Goal: Task Accomplishment & Management: Use online tool/utility

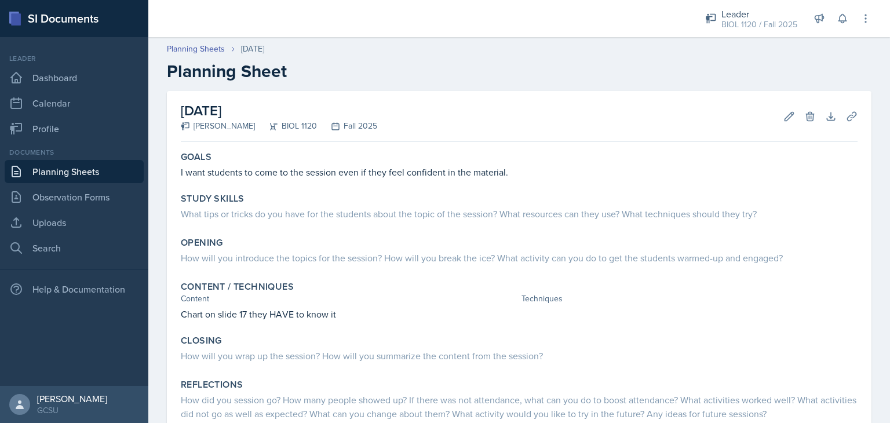
click at [774, 121] on div "Edit Delete" at bounding box center [795, 117] width 42 height 12
click at [783, 121] on icon at bounding box center [789, 117] width 12 height 12
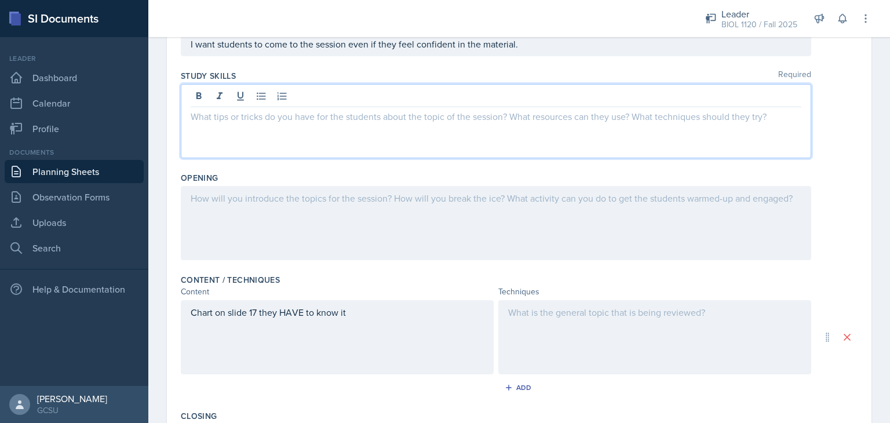
click at [656, 109] on p at bounding box center [496, 116] width 611 height 14
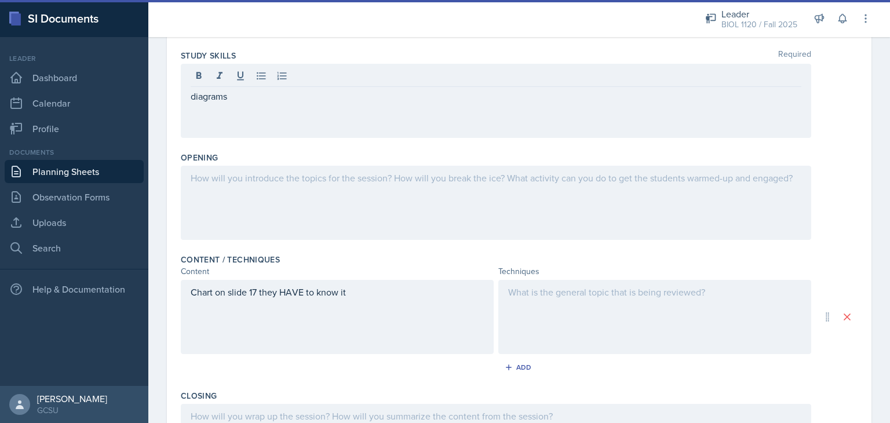
drag, startPoint x: 211, startPoint y: 107, endPoint x: 204, endPoint y: 96, distance: 12.5
click at [204, 96] on div "diagrams" at bounding box center [496, 101] width 630 height 74
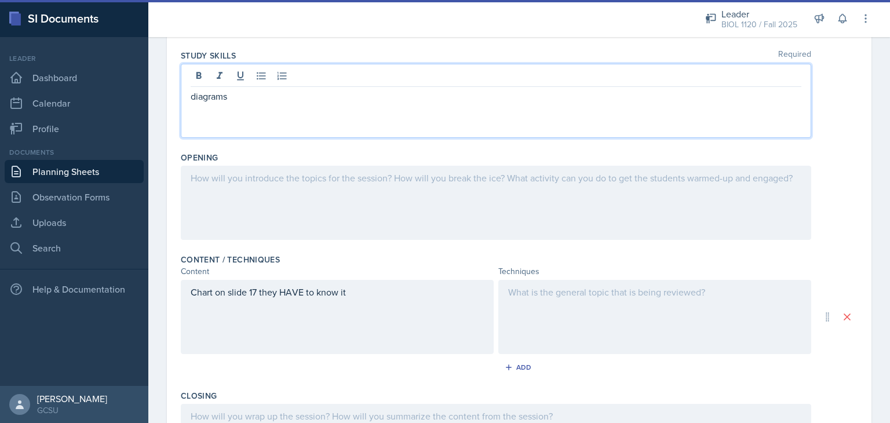
click at [204, 96] on p "diagrams" at bounding box center [496, 96] width 611 height 14
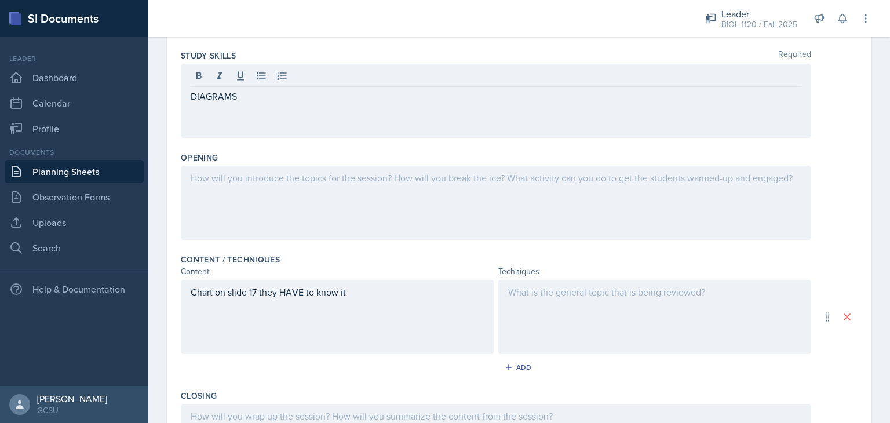
click at [346, 200] on div at bounding box center [496, 203] width 630 height 74
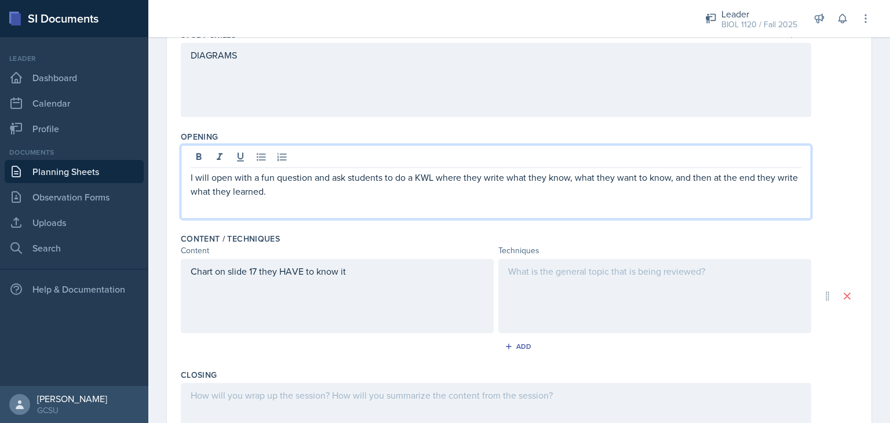
click at [596, 188] on p "I will open with a fun question and ask students to do a KWL where they write w…" at bounding box center [496, 184] width 611 height 28
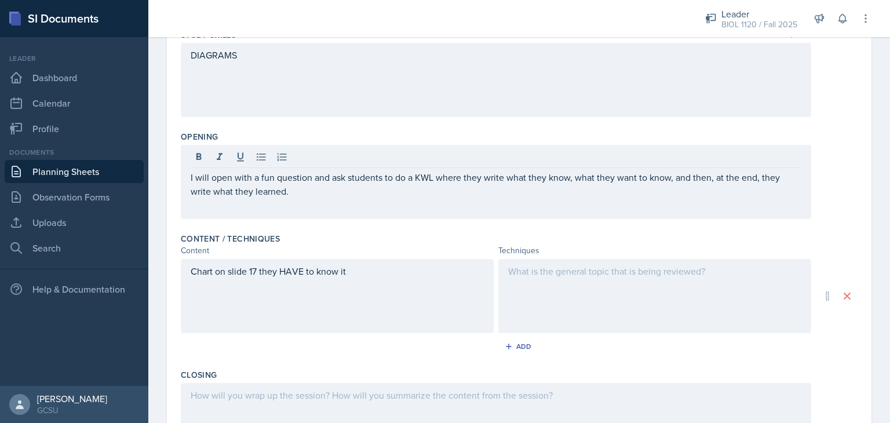
click at [583, 198] on div "I will open with a fun question and ask students to do a KWL where they write w…" at bounding box center [496, 182] width 630 height 74
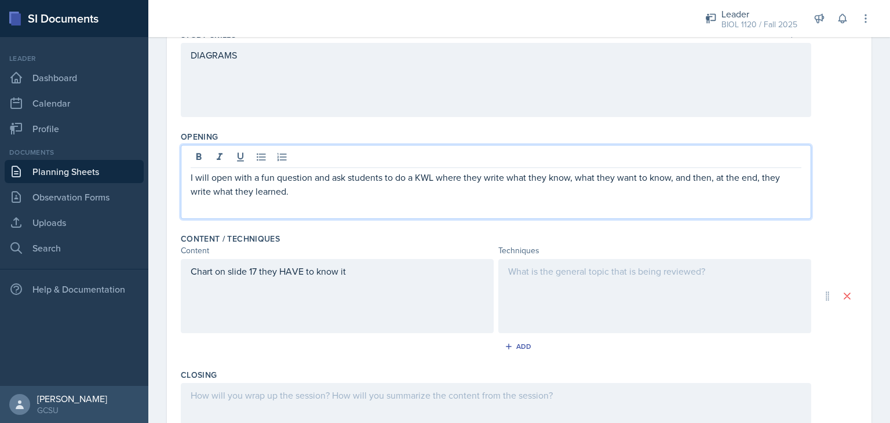
click at [483, 247] on div "Content" at bounding box center [337, 250] width 313 height 12
click at [312, 158] on div "I will open with a fun question and ask students to do a KWL where they write w…" at bounding box center [496, 182] width 630 height 74
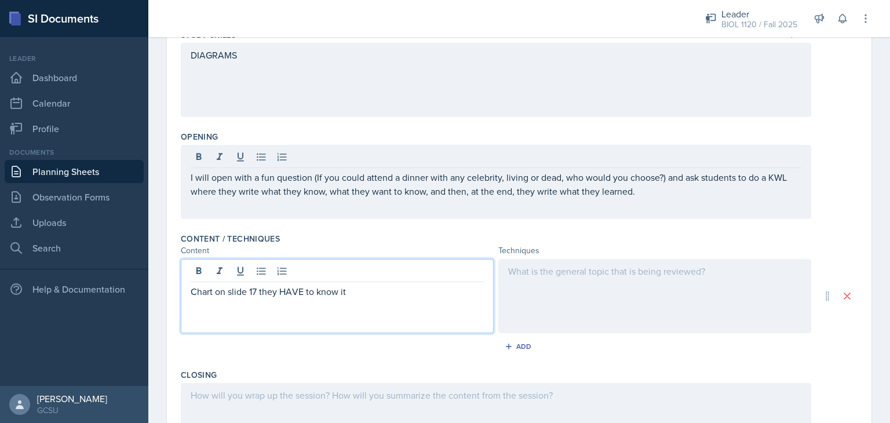
click at [354, 273] on div "Chart on slide 17 they HAVE to know it" at bounding box center [337, 296] width 313 height 74
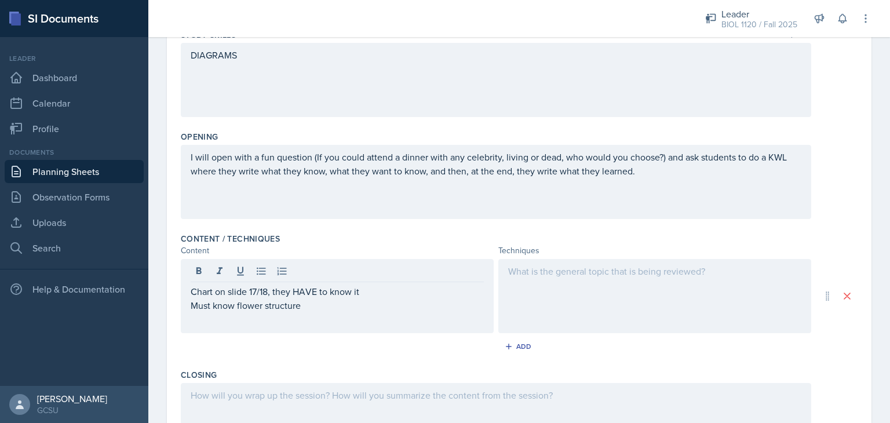
click at [470, 235] on div "Content / Techniques" at bounding box center [519, 239] width 677 height 12
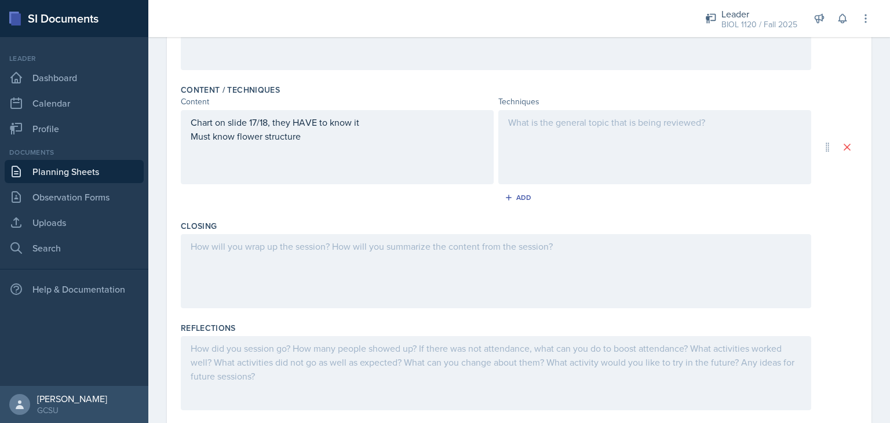
scroll to position [358, 0]
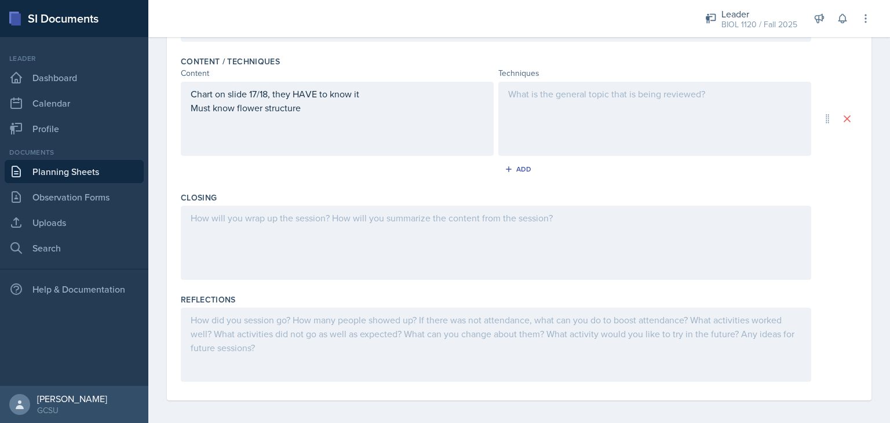
click at [322, 110] on div "Chart on slide 17/18, they HAVE to know it Must know flower structure" at bounding box center [337, 101] width 293 height 28
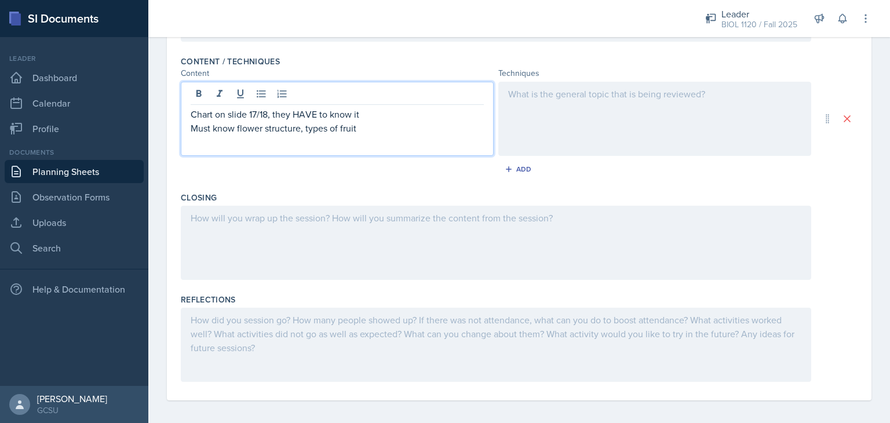
click at [400, 184] on div "Content / Techniques Content Techniques Chart on slide 17/18, they HAVE to know…" at bounding box center [519, 119] width 677 height 136
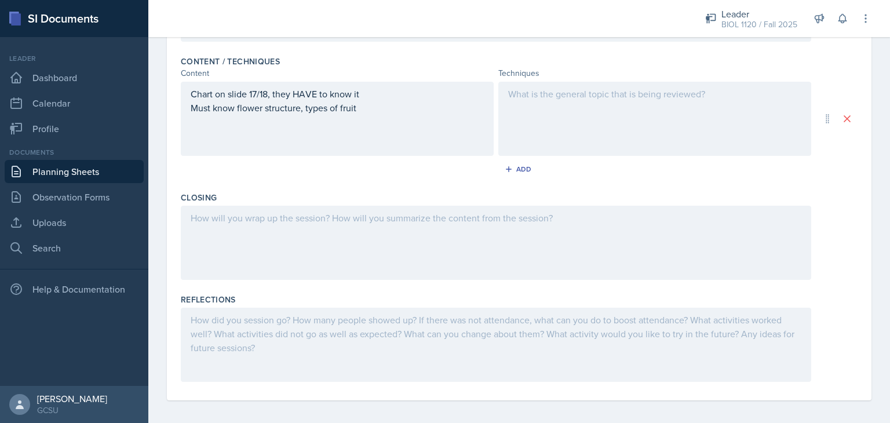
click at [369, 115] on div "Chart on slide 17/18, they HAVE to know it Must know flower structure, types of…" at bounding box center [337, 119] width 313 height 74
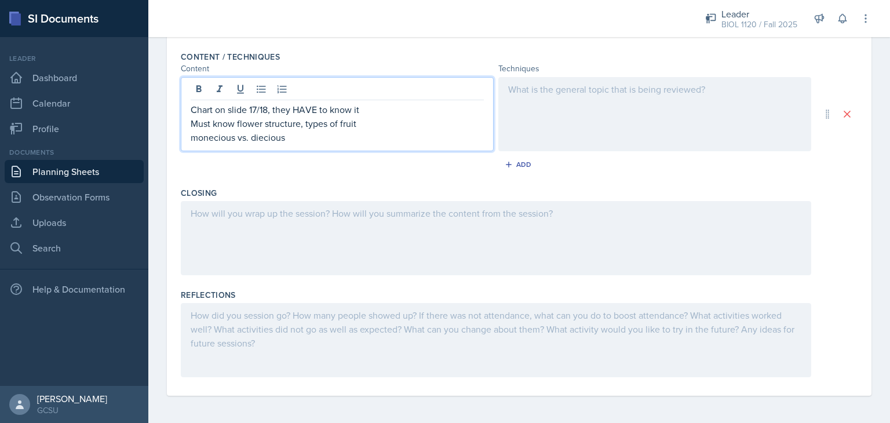
click at [366, 169] on div "Add" at bounding box center [519, 167] width 677 height 22
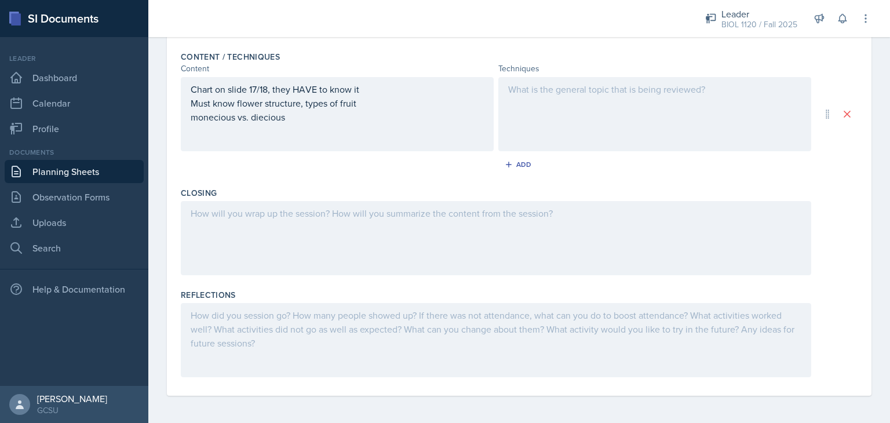
scroll to position [25, 0]
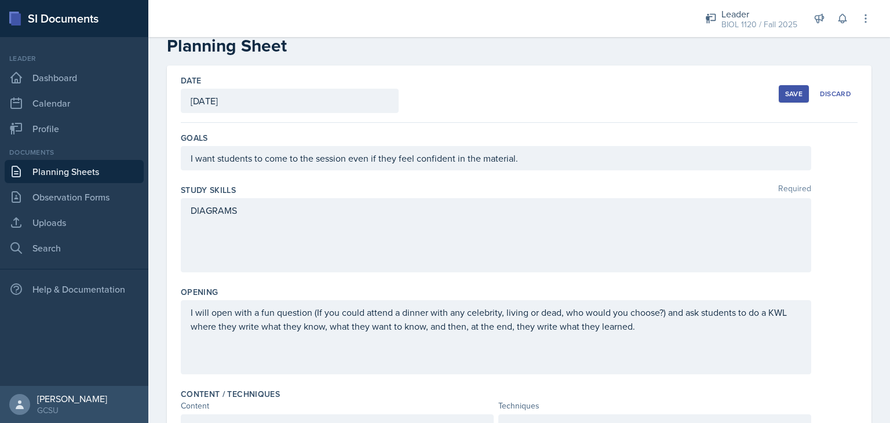
click at [791, 87] on button "Save" at bounding box center [794, 93] width 30 height 17
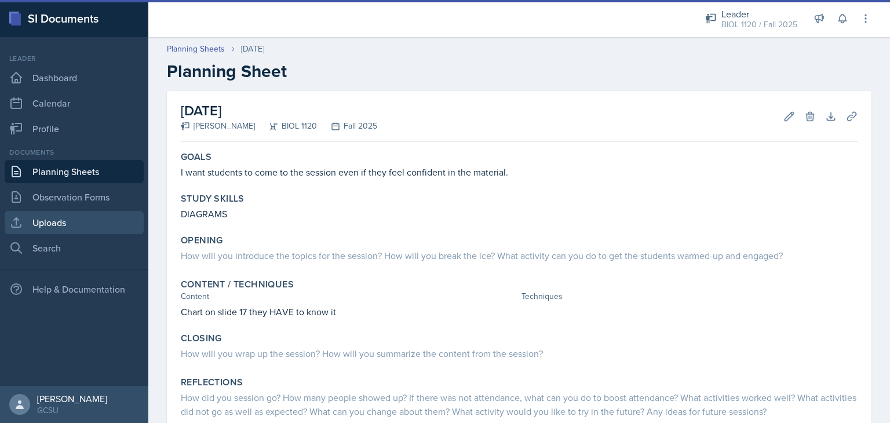
click at [61, 218] on link "Uploads" at bounding box center [74, 222] width 139 height 23
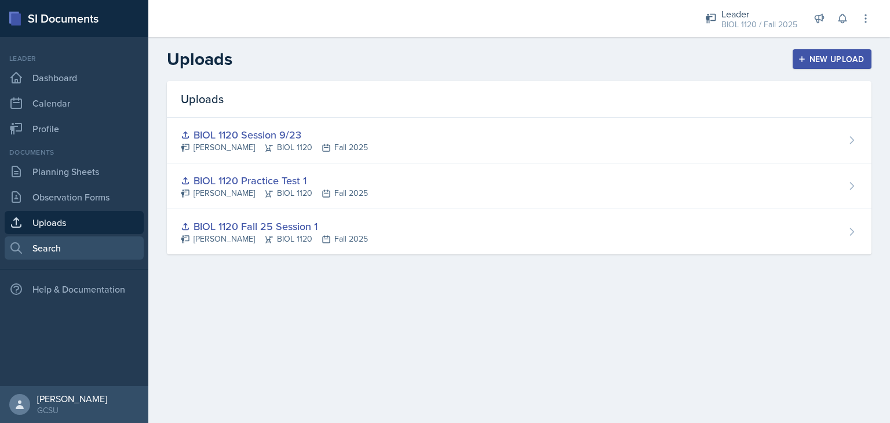
click at [46, 252] on link "Search" at bounding box center [74, 247] width 139 height 23
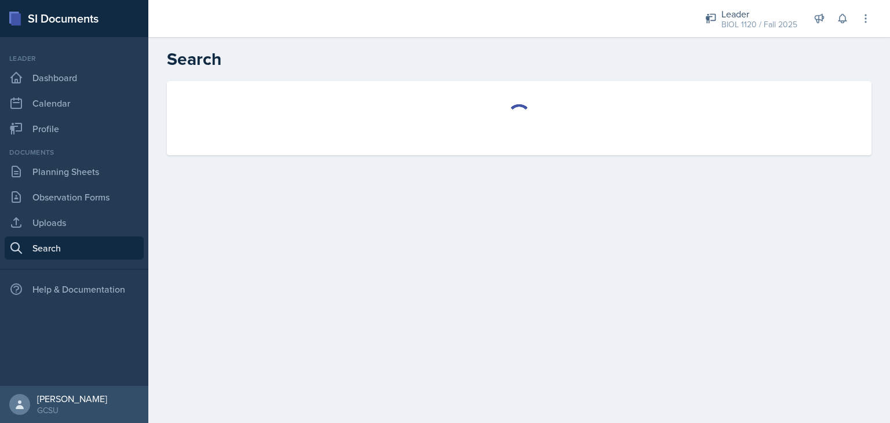
select select "all"
select select "1"
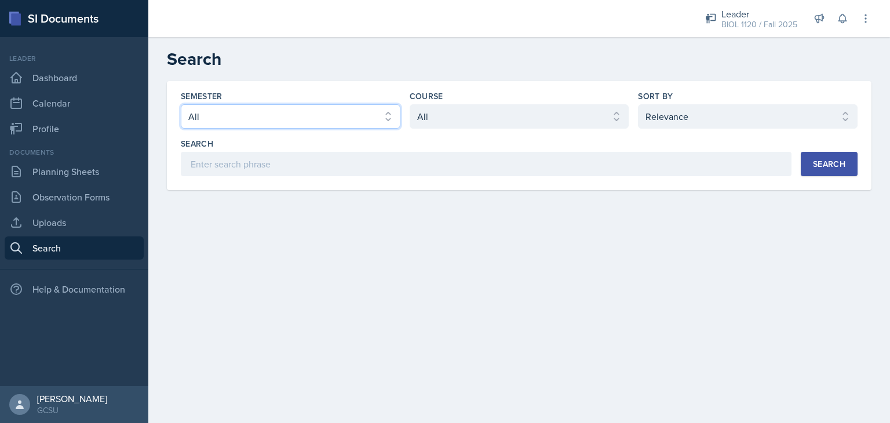
click at [313, 118] on select "Select semester All Fall 2025 Spring 2025 Fall 2024 Spring 2024 Fall 2023 Sprin…" at bounding box center [291, 116] width 220 height 24
click at [477, 110] on select "Select course All ACCT 3101 ACCT 3102 ASTR 1000 BIOL 1100 BIOL 1107 BIOL 1108 B…" at bounding box center [520, 116] width 220 height 24
select select "abe17d30-a433-45e5-b329-7df8e9a81b50"
click at [410, 104] on select "Select course All ACCT 3101 ACCT 3102 ASTR 1000 BIOL 1100 BIOL 1107 BIOL 1108 B…" at bounding box center [520, 116] width 220 height 24
click at [741, 120] on select "Select sort by Relevance Document Date (Asc) Document Date (Desc)" at bounding box center [748, 116] width 220 height 24
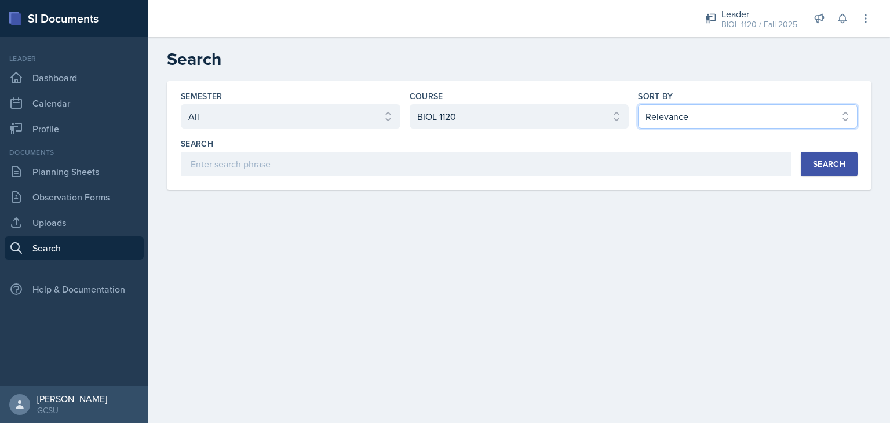
select select "2"
click at [638, 104] on select "Select sort by Relevance Document Date (Asc) Document Date (Desc)" at bounding box center [748, 116] width 220 height 24
click at [850, 162] on button "Search" at bounding box center [829, 164] width 57 height 24
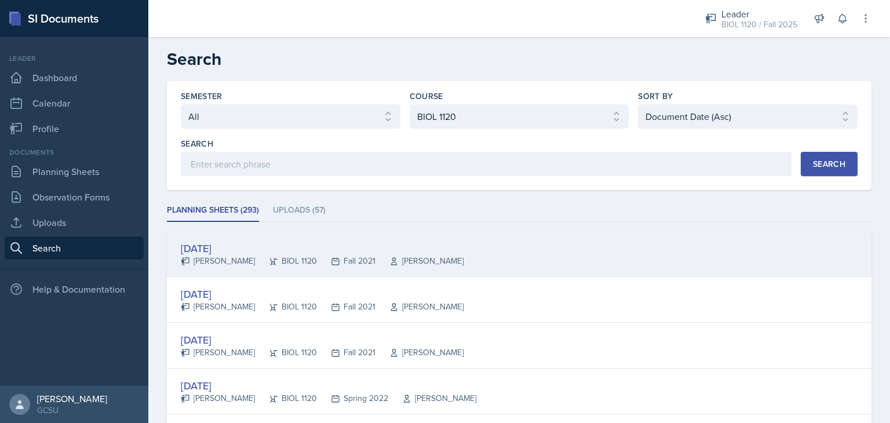
click at [244, 244] on div "[DATE]" at bounding box center [322, 248] width 283 height 16
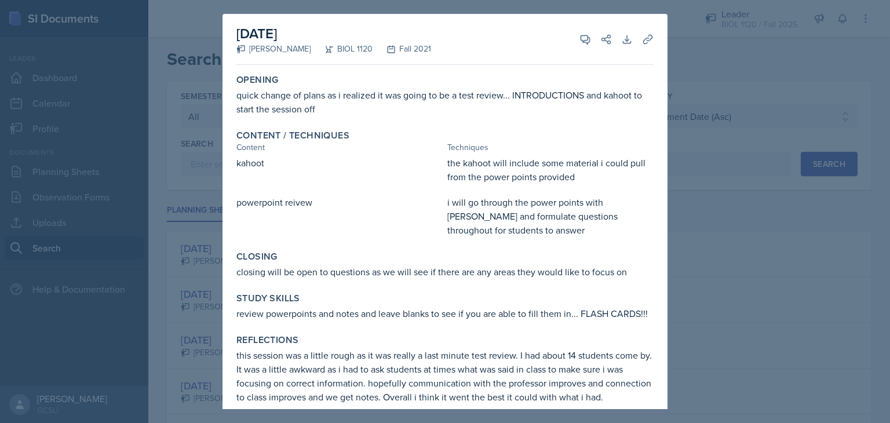
click at [704, 228] on div at bounding box center [445, 211] width 890 height 423
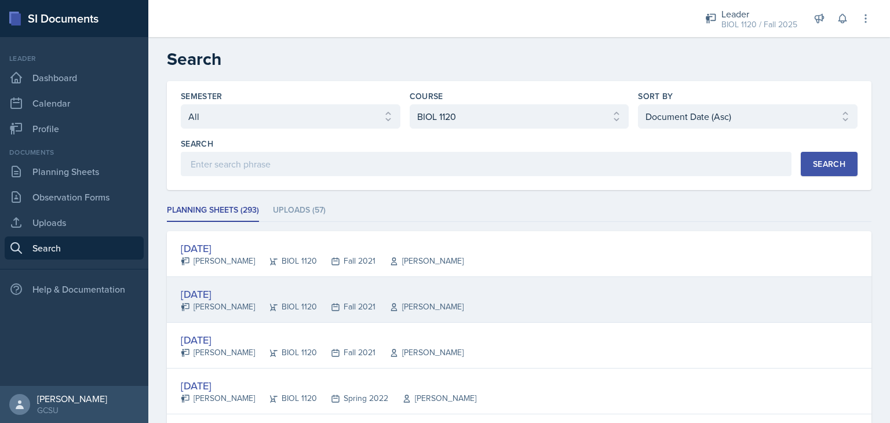
click at [206, 291] on div "[DATE]" at bounding box center [322, 294] width 283 height 16
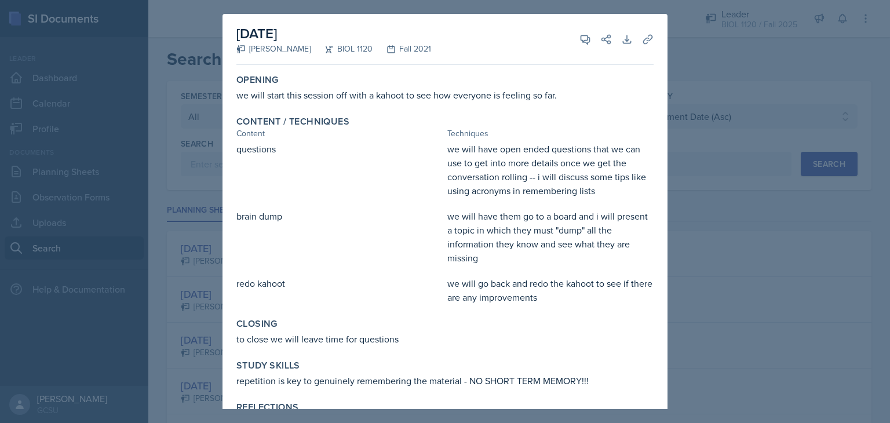
click at [682, 293] on div at bounding box center [445, 211] width 890 height 423
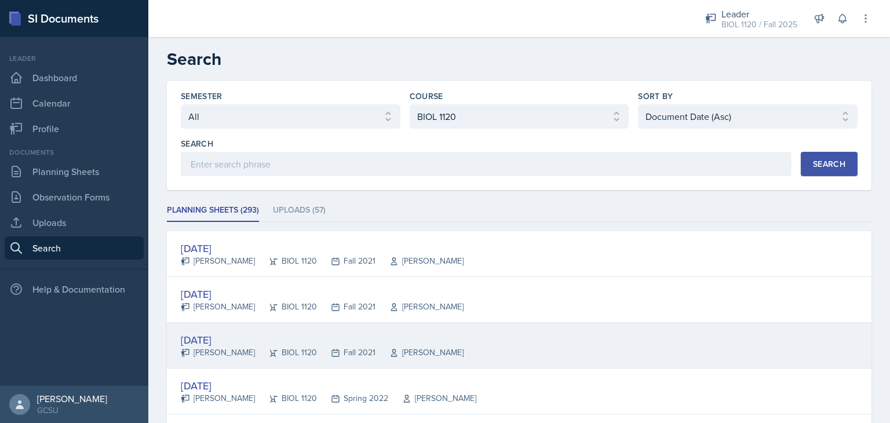
click at [213, 334] on div "[DATE]" at bounding box center [322, 340] width 283 height 16
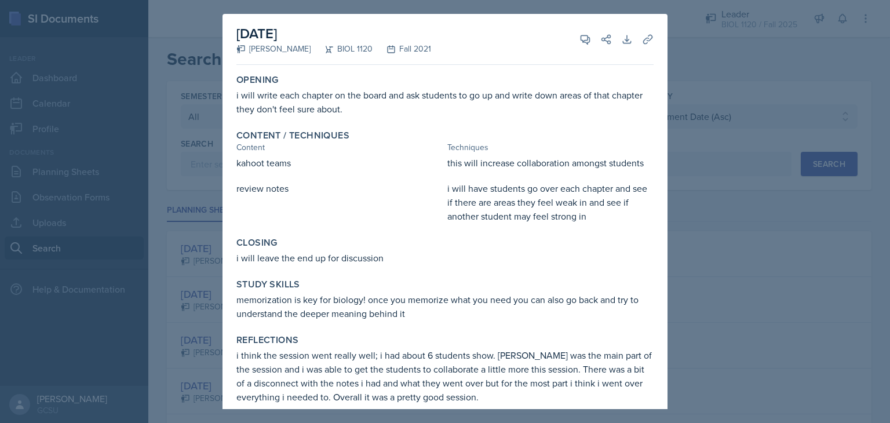
click at [693, 273] on div at bounding box center [445, 211] width 890 height 423
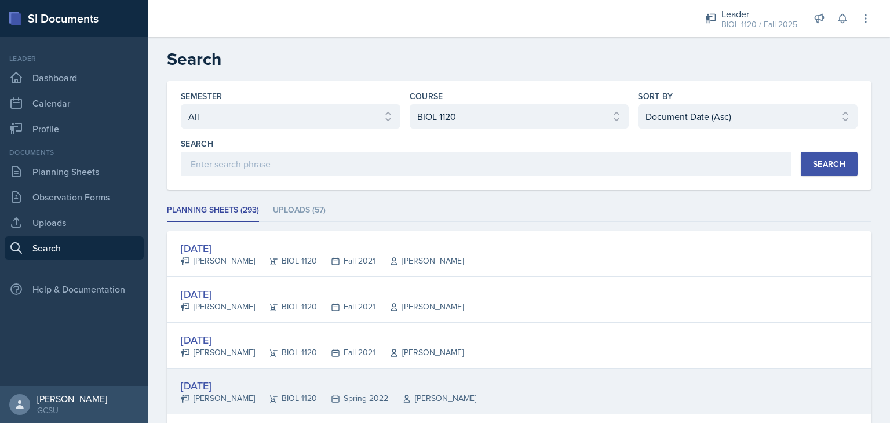
click at [206, 388] on div "[DATE]" at bounding box center [328, 386] width 295 height 16
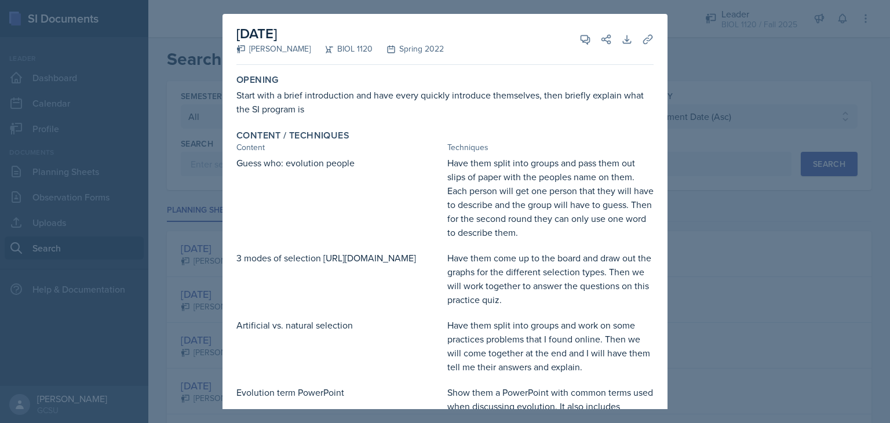
click at [741, 238] on div at bounding box center [445, 211] width 890 height 423
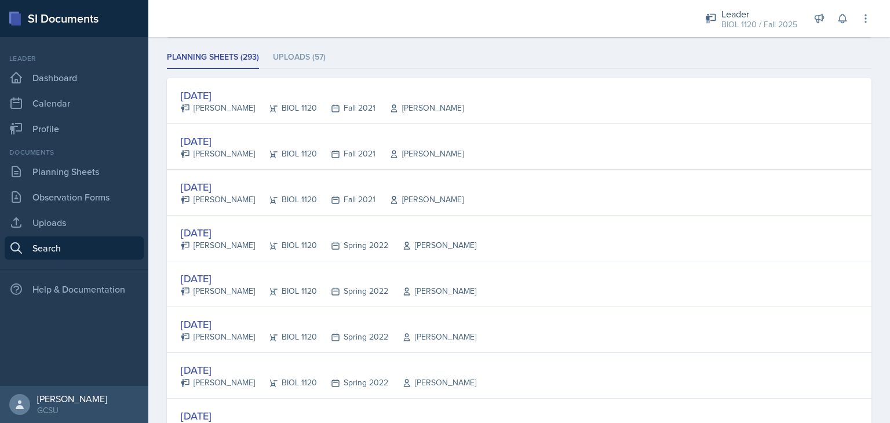
scroll to position [185, 0]
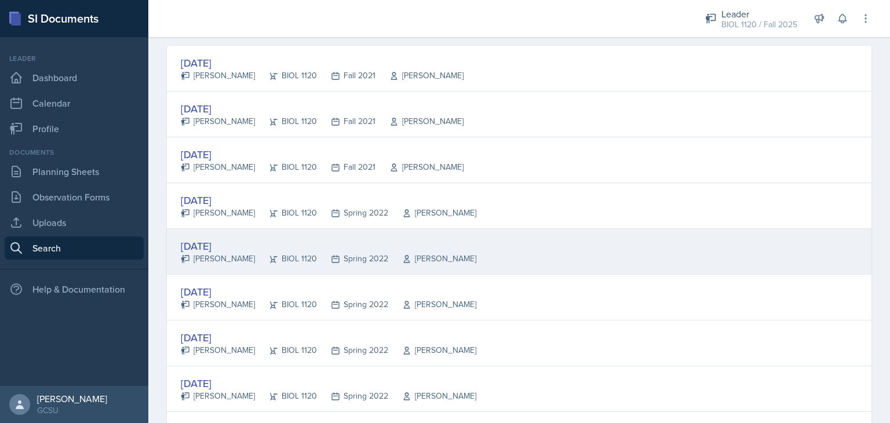
click at [220, 248] on div "[DATE]" at bounding box center [328, 246] width 295 height 16
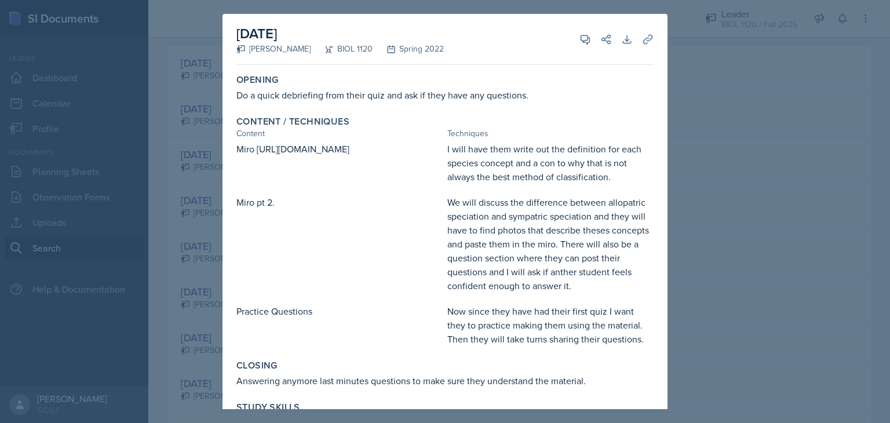
click at [783, 202] on div at bounding box center [445, 211] width 890 height 423
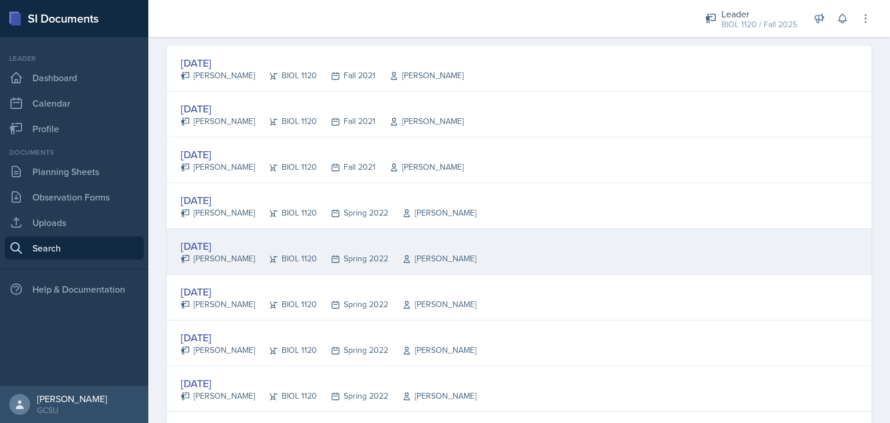
click at [213, 244] on div "[DATE]" at bounding box center [328, 246] width 295 height 16
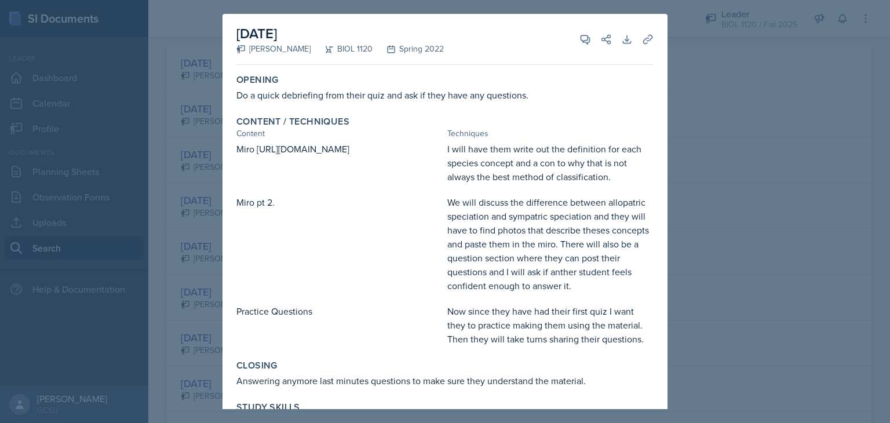
click at [709, 205] on div at bounding box center [445, 211] width 890 height 423
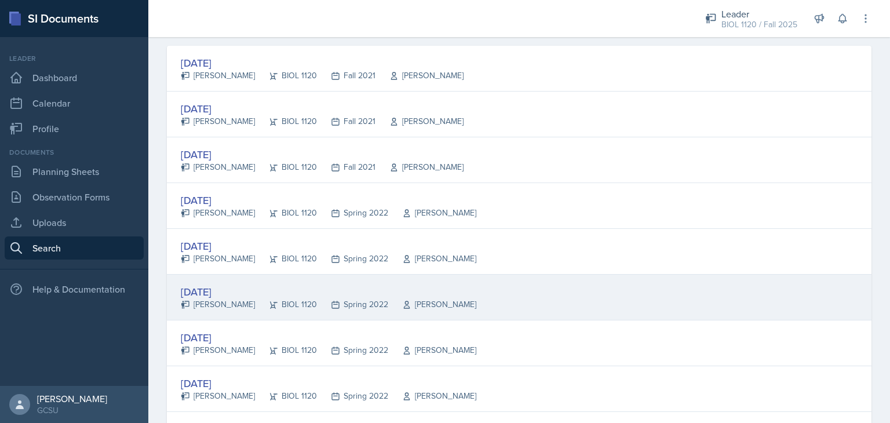
click at [203, 292] on div "[DATE]" at bounding box center [328, 292] width 295 height 16
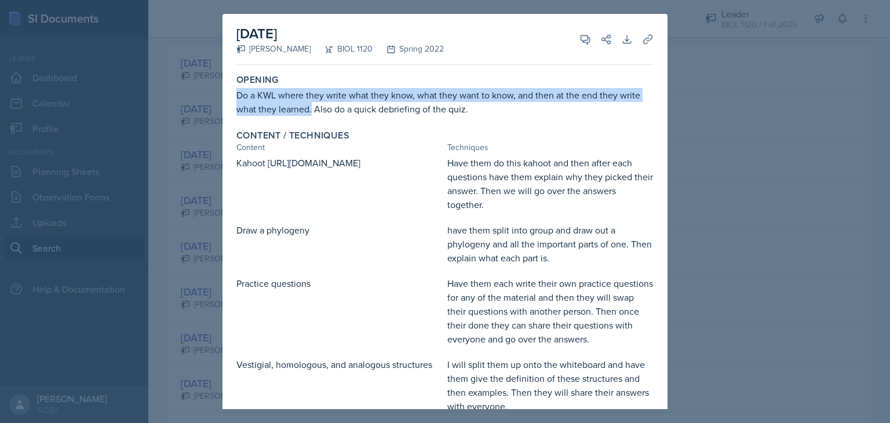
drag, startPoint x: 236, startPoint y: 96, endPoint x: 311, endPoint y: 111, distance: 76.2
click at [311, 111] on div "Do a KWL where they write what they know, what they want to know, and then at t…" at bounding box center [444, 102] width 417 height 28
copy div "Do a KWL where they write what they know, what they want to know, and then at t…"
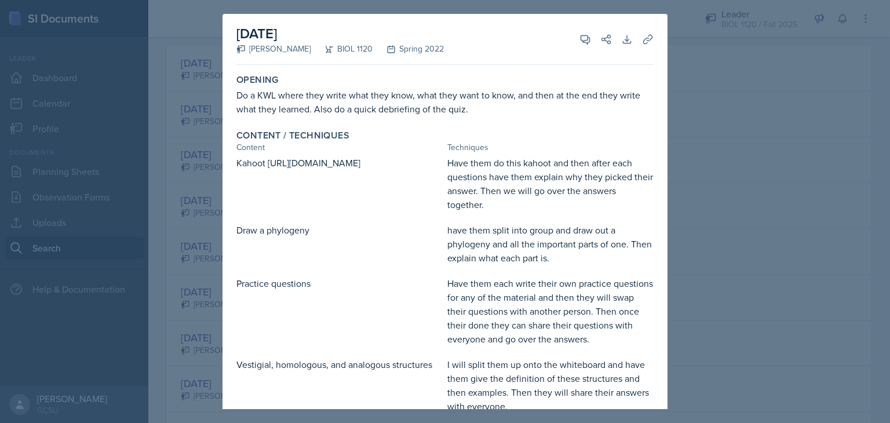
click at [456, 176] on div "Have them do this kahoot and then after each questions have them explain why th…" at bounding box center [550, 184] width 206 height 56
